Goal: Contribute content

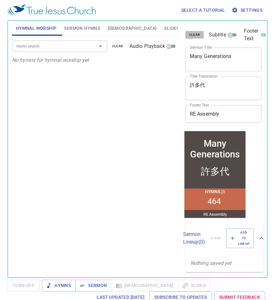
click at [200, 36] on button "clear" at bounding box center [195, 35] width 19 height 8
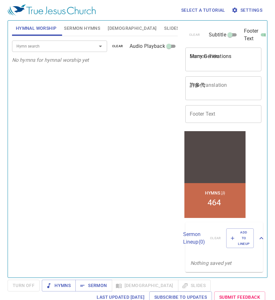
click at [209, 59] on textarea "Many Generations" at bounding box center [224, 59] width 68 height 12
paste textarea "Never be afraid"
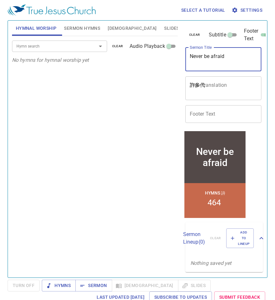
click at [207, 56] on textarea "Never be afraid" at bounding box center [224, 59] width 68 height 12
click at [214, 57] on textarea "Never Be afraid" at bounding box center [224, 59] width 68 height 12
type textarea "Never Be Afraid"
click at [136, 134] on div "Hymn search Hymn search clear Audio Playback No hymns for hymnal worship yet" at bounding box center [95, 154] width 166 height 236
click at [85, 24] on span "Sermon Hymns" at bounding box center [82, 28] width 36 height 8
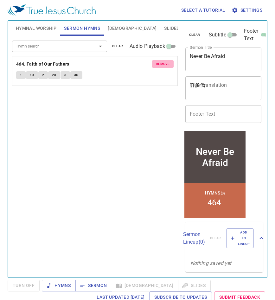
click at [161, 63] on span "remove" at bounding box center [163, 64] width 14 height 6
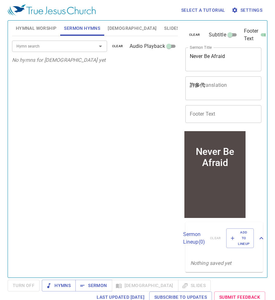
click at [69, 48] on input "Hymn search" at bounding box center [50, 46] width 73 height 7
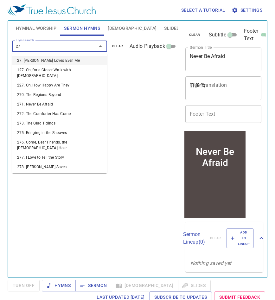
type input "271"
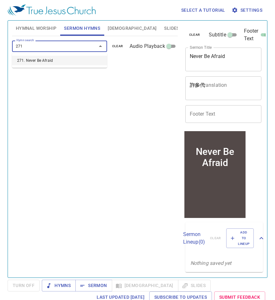
click at [59, 62] on li "271. Never Be Afraid" at bounding box center [59, 61] width 95 height 10
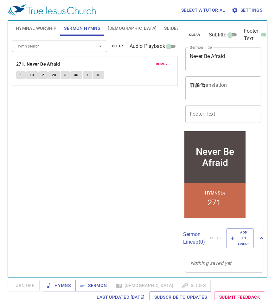
click at [206, 88] on textarea "許多代" at bounding box center [224, 88] width 68 height 12
paste textarea "不要懼怕"
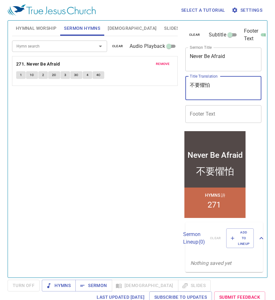
type textarea "不要懼怕"
click at [202, 113] on input "Footer Text" at bounding box center [224, 114] width 76 height 18
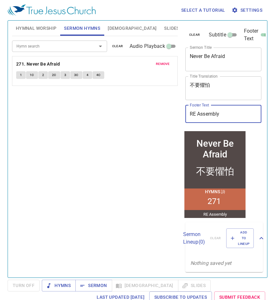
type input "RE Assembly"
click at [142, 165] on div "Hymn search Hymn search clear Audio Playback remove 271. Never Be Afraid 1 1C 2…" at bounding box center [95, 154] width 166 height 236
